Goal: Task Accomplishment & Management: Use online tool/utility

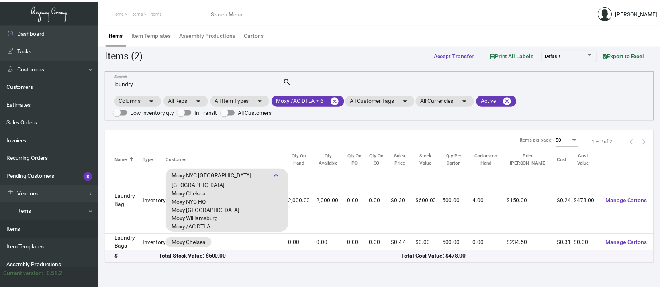
scroll to position [77, 0]
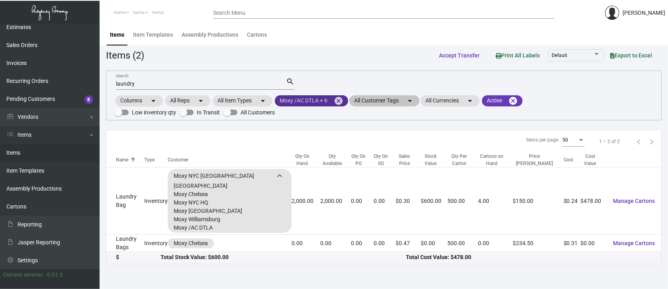
click at [341, 100] on mat-icon "cancel" at bounding box center [339, 101] width 10 height 10
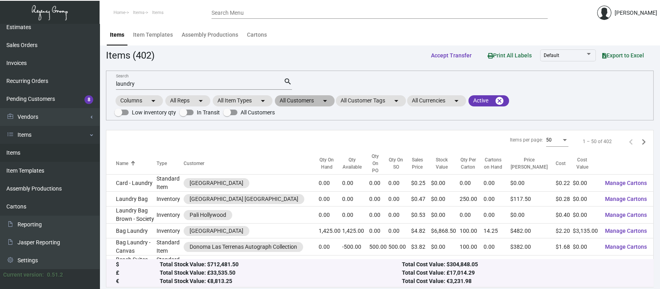
click at [306, 98] on mat-chip "All Customers arrow_drop_down" at bounding box center [305, 100] width 60 height 11
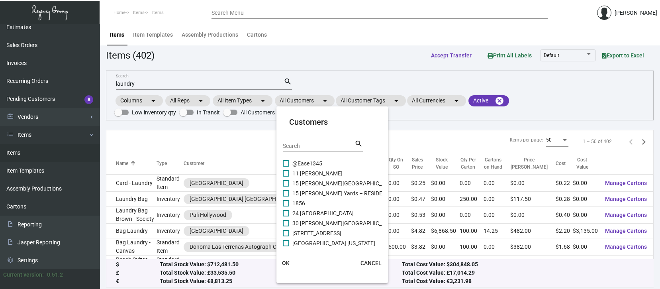
click at [289, 144] on input "Search" at bounding box center [319, 146] width 72 height 6
type input "ace"
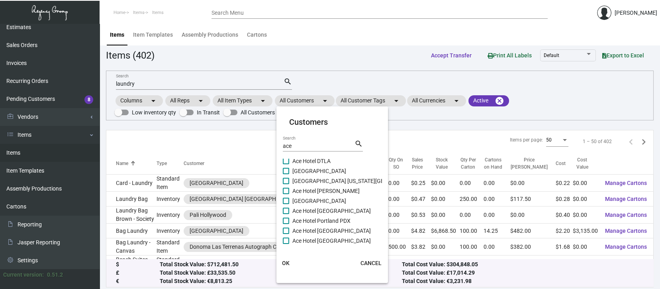
scroll to position [64, 0]
click at [286, 220] on span at bounding box center [286, 219] width 6 height 6
click at [286, 222] on input "Ace Hotel [GEOGRAPHIC_DATA]" at bounding box center [286, 222] width 0 height 0
checkbox input "true"
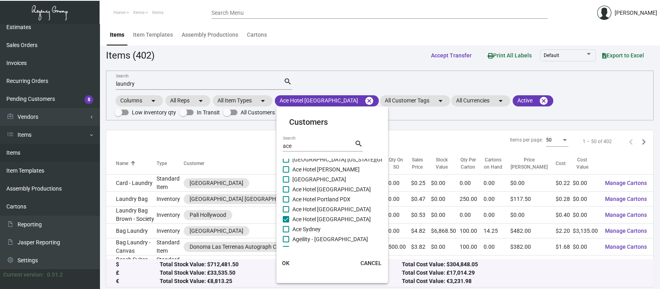
click at [285, 264] on span "OK" at bounding box center [286, 263] width 8 height 6
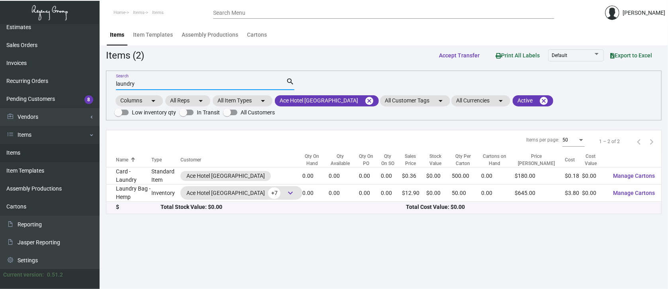
click at [141, 85] on input "laundry" at bounding box center [201, 84] width 170 height 6
type input "l"
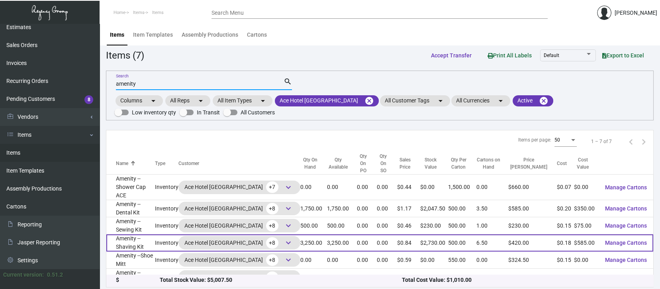
type input "amenity"
click at [284, 238] on span "keyboard_arrow_down" at bounding box center [289, 243] width 10 height 10
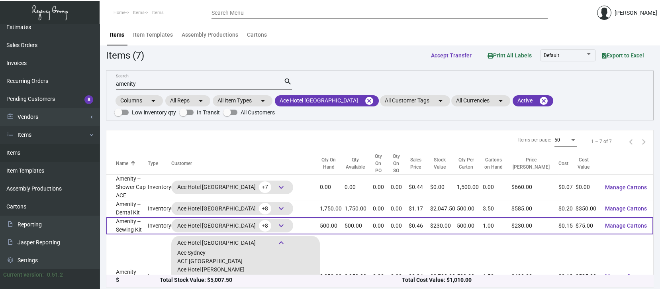
click at [626, 222] on span "Manage Cartons" at bounding box center [626, 225] width 42 height 6
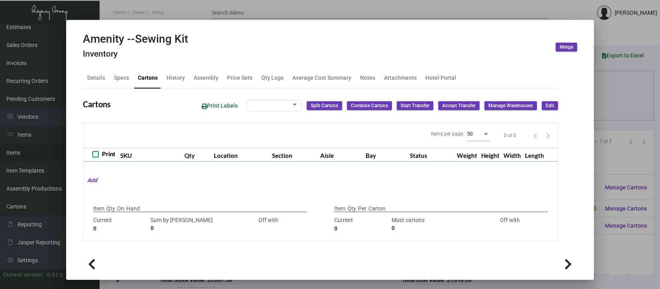
type input "500"
type input "0"
type input "500"
type input "1000"
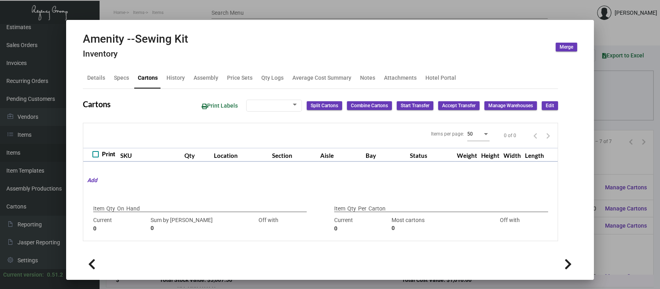
type input "-500"
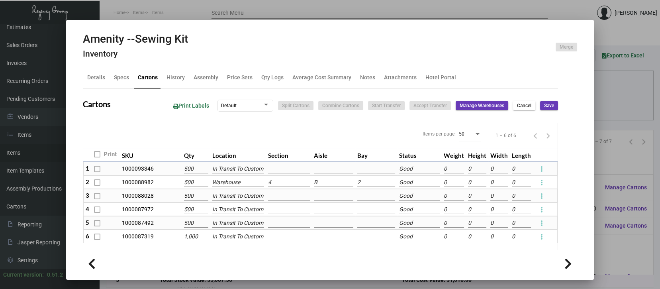
click at [332, 186] on input "B" at bounding box center [333, 182] width 39 height 9
